Goal: Transaction & Acquisition: Obtain resource

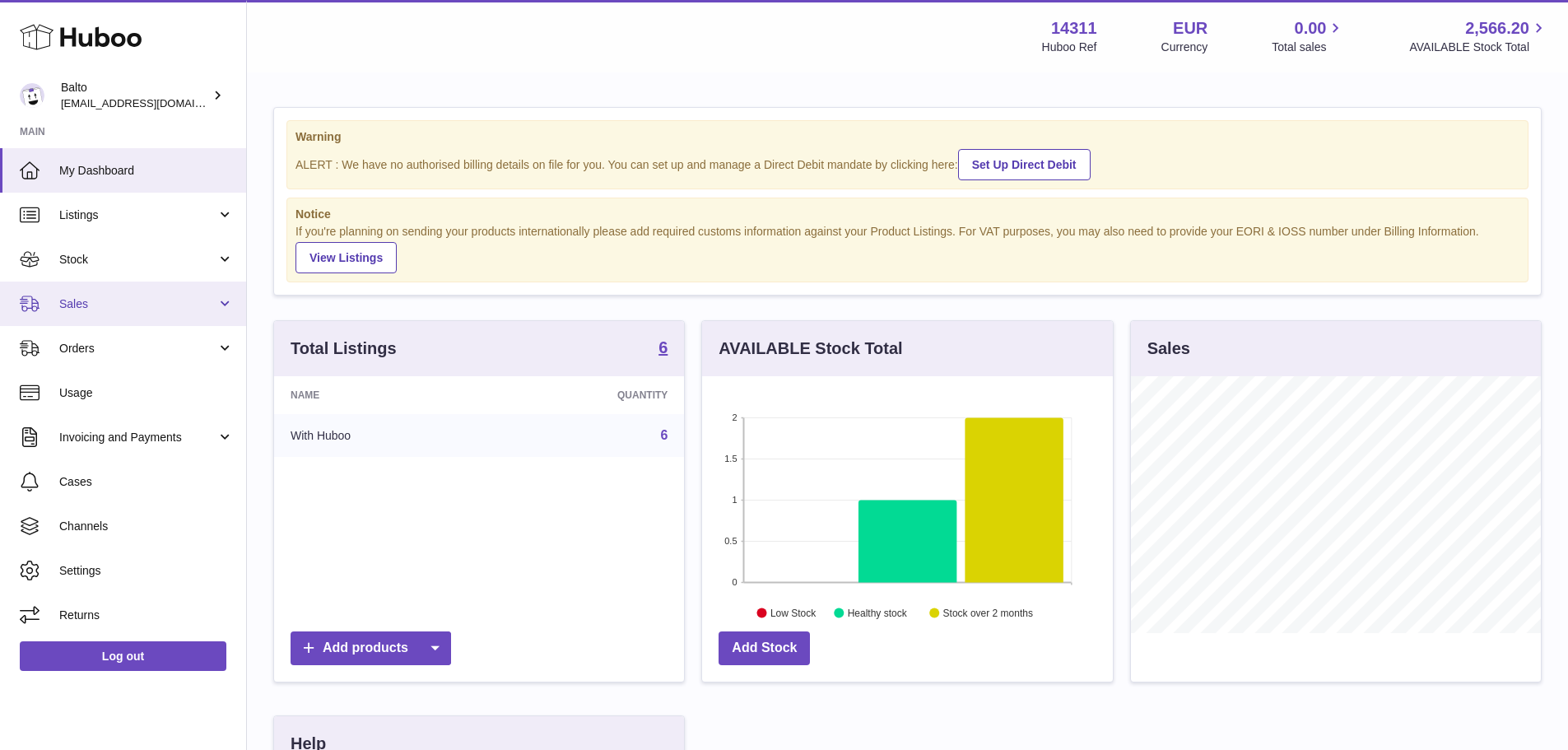
scroll to position [257, 415]
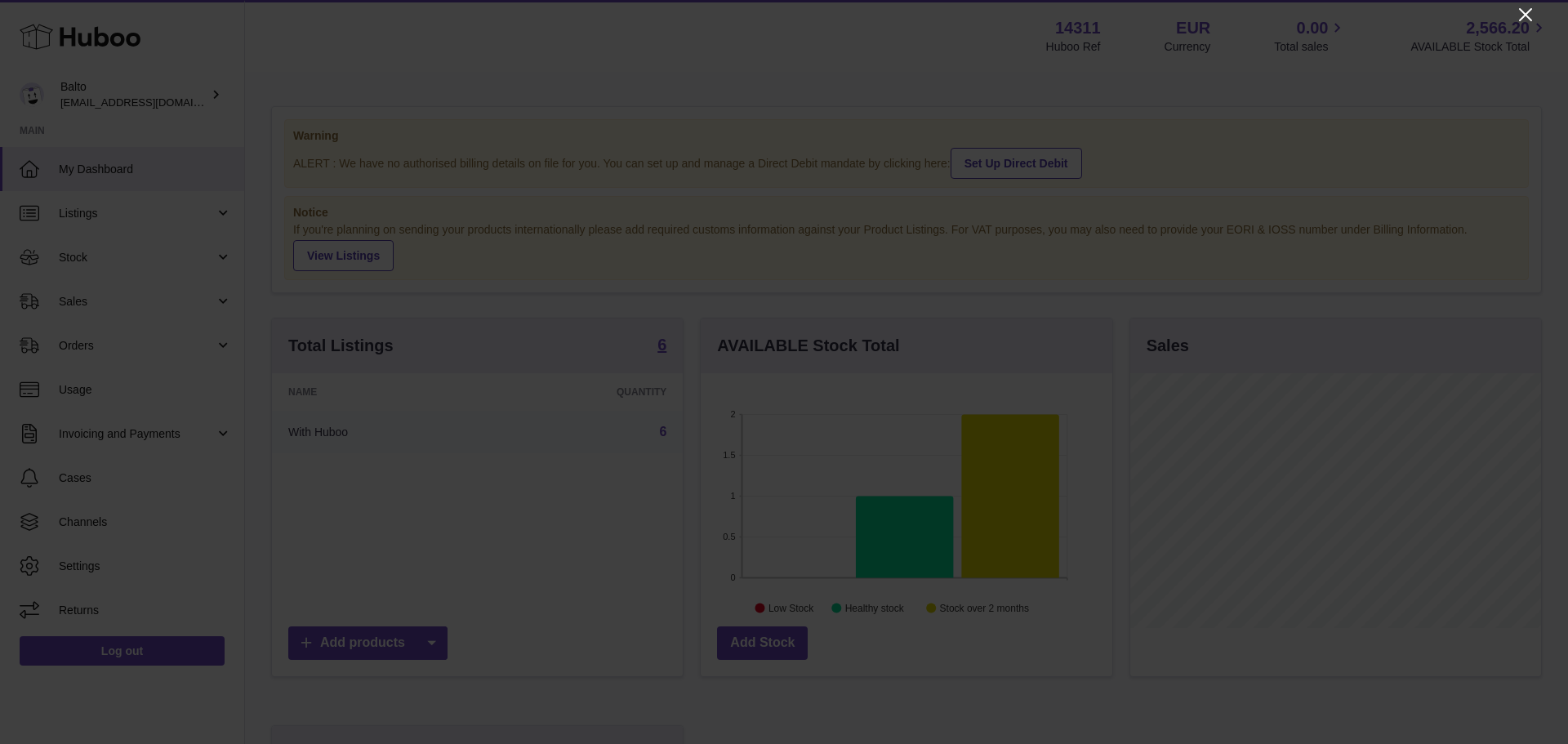
click at [1523, 18] on icon "Close" at bounding box center [1525, 14] width 13 height 13
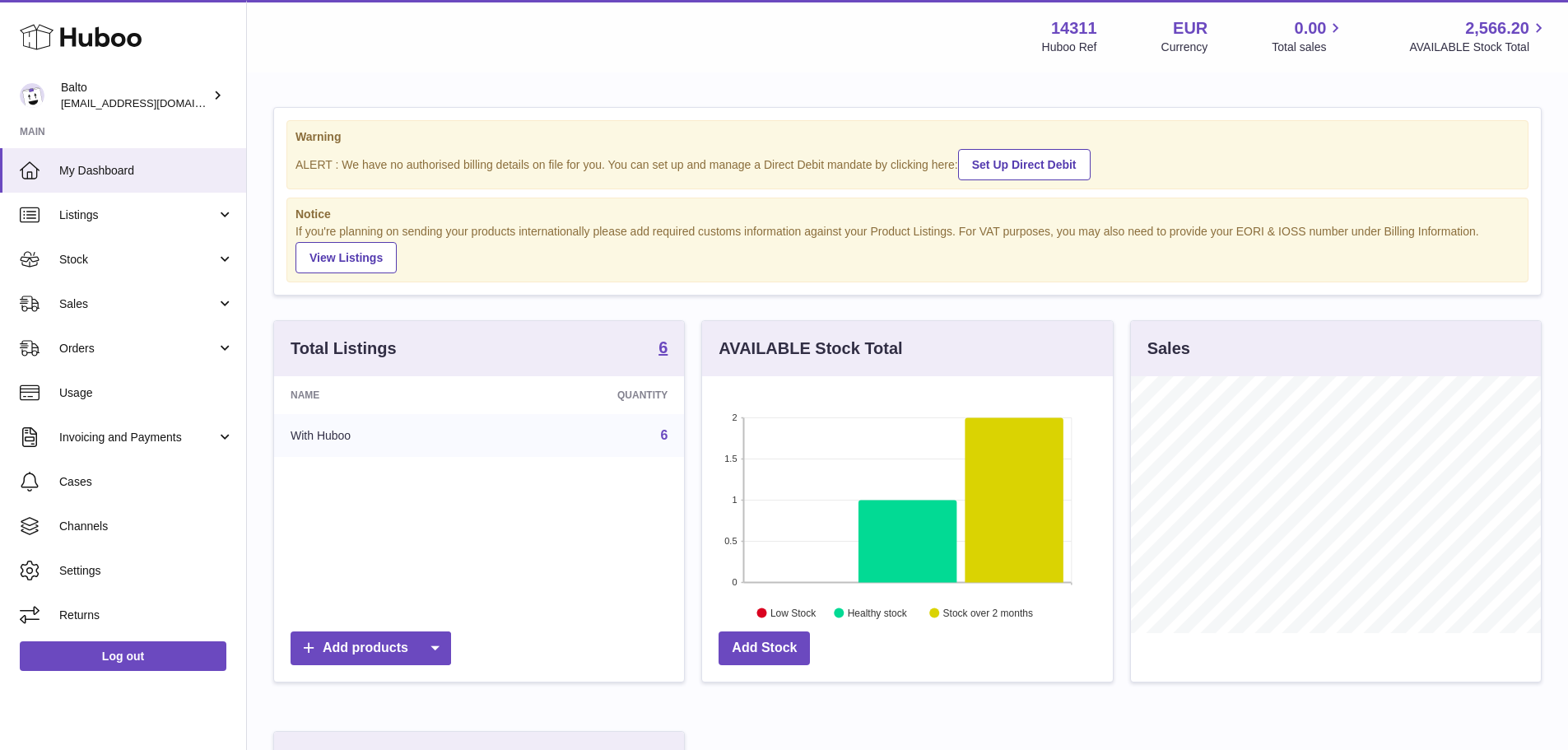
scroll to position [823078, 822539]
click at [143, 425] on link "Invoicing and Payments" at bounding box center [123, 437] width 246 height 44
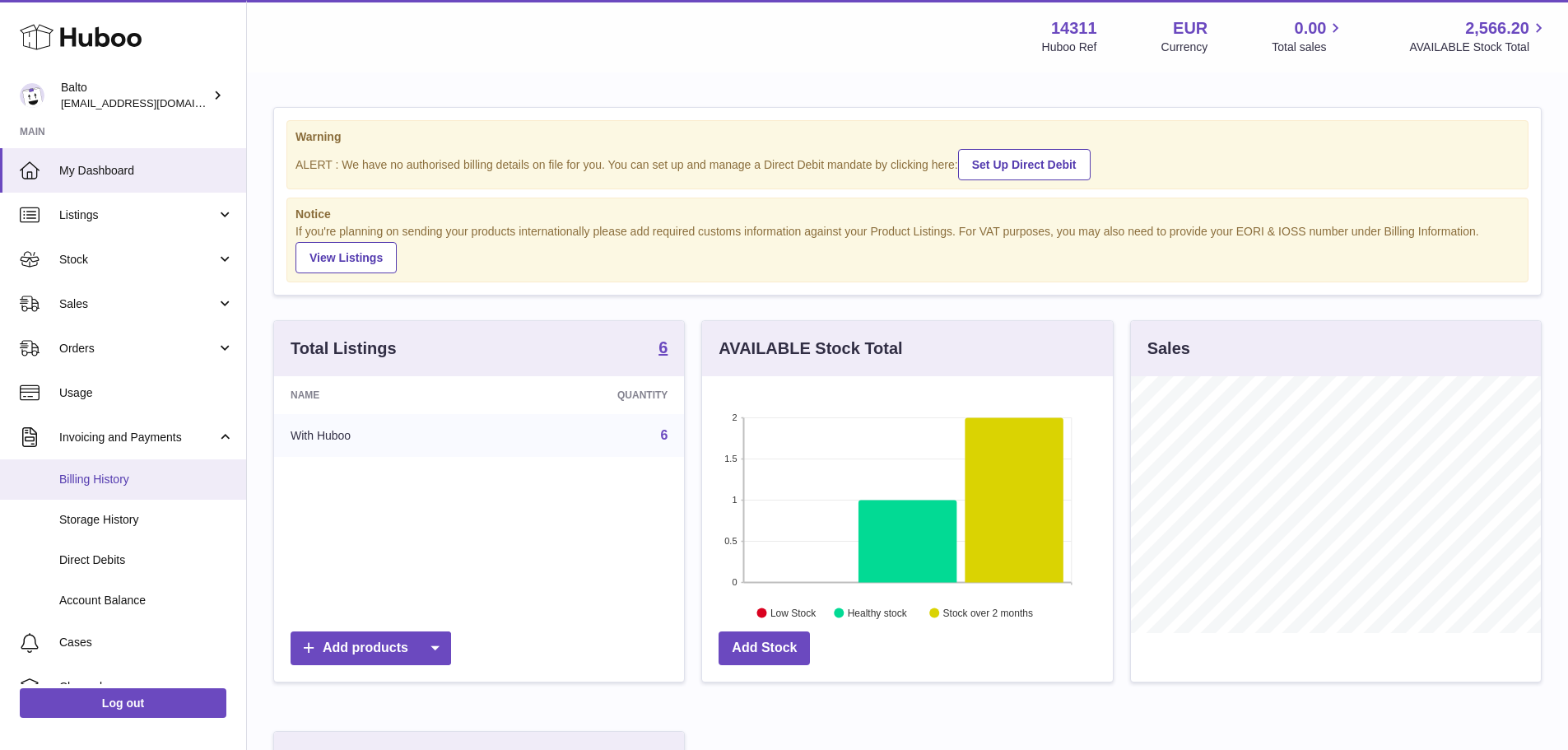
click at [145, 483] on span "Billing History" at bounding box center [146, 479] width 175 height 16
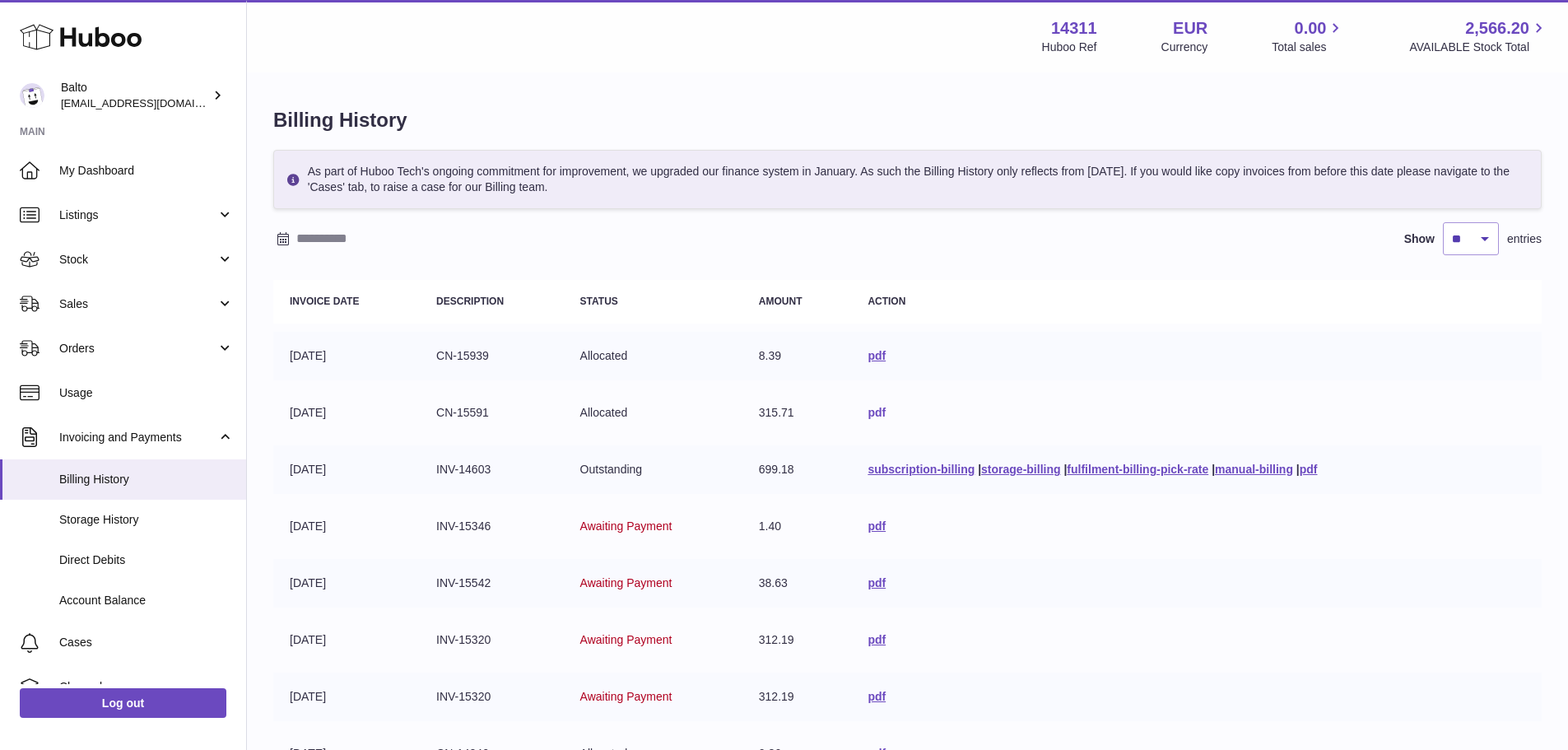
click at [867, 406] on link "pdf" at bounding box center [876, 412] width 18 height 13
